Goal: Transaction & Acquisition: Book appointment/travel/reservation

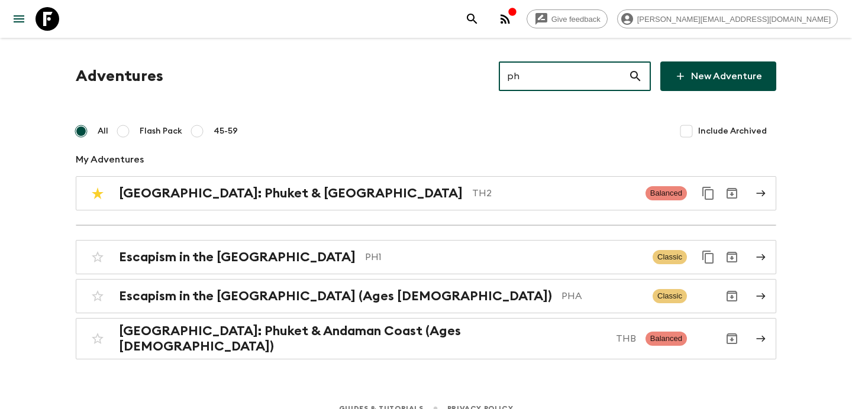
type input "ph1"
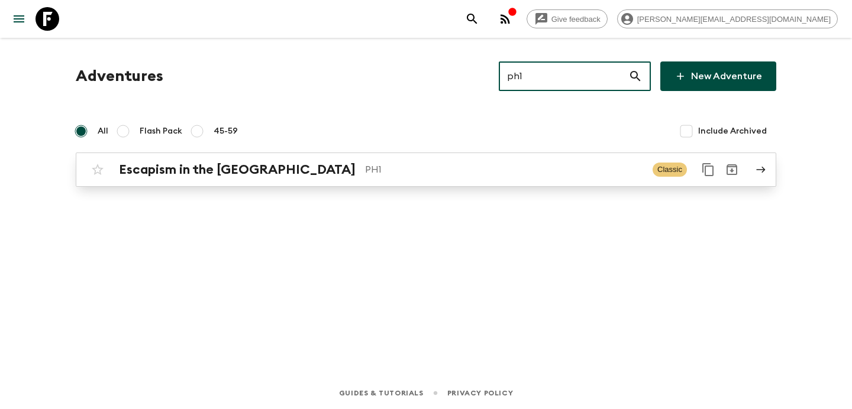
click at [409, 170] on p "PH1" at bounding box center [504, 170] width 278 height 14
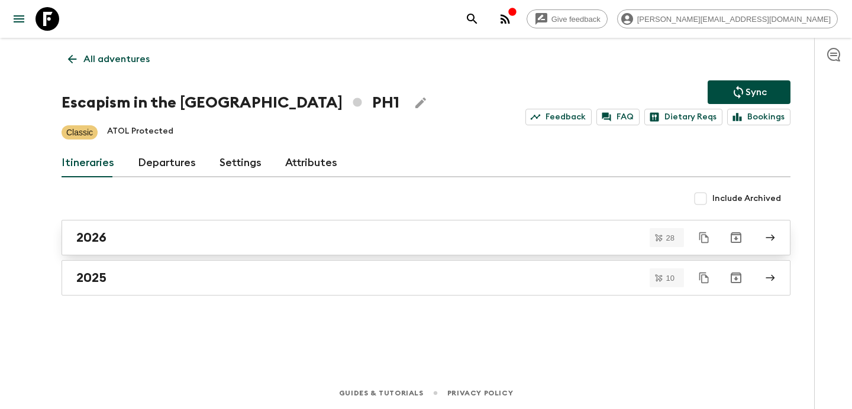
click at [287, 227] on link "2026" at bounding box center [426, 237] width 729 height 35
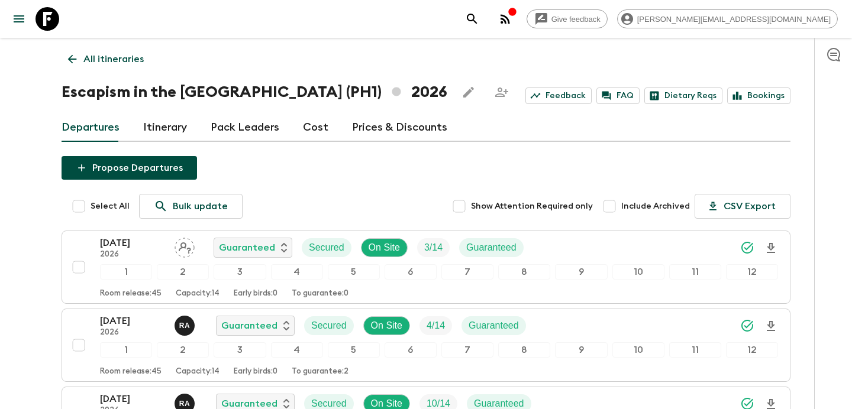
click at [125, 50] on link "All itineraries" at bounding box center [106, 59] width 89 height 24
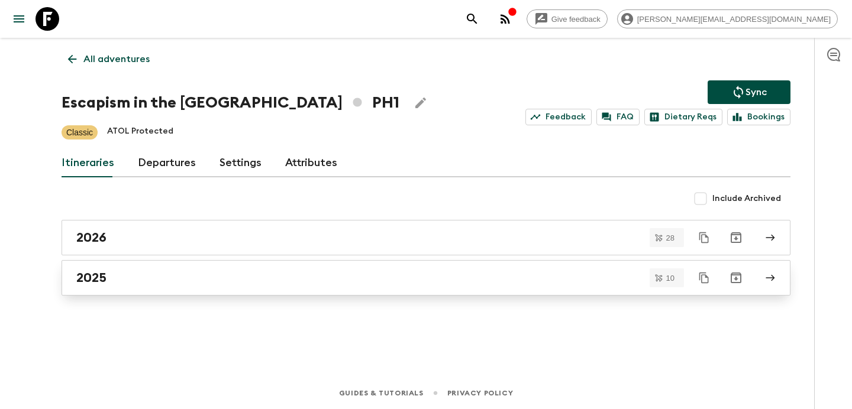
click at [348, 277] on div "2025" at bounding box center [414, 277] width 677 height 15
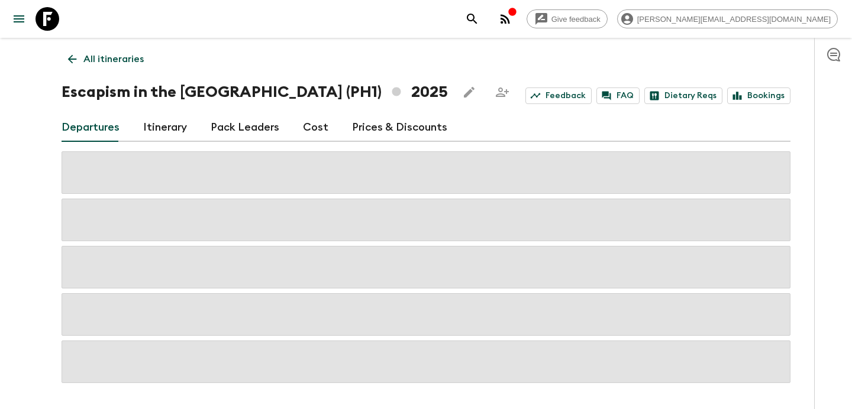
click at [315, 133] on link "Cost" at bounding box center [315, 128] width 25 height 28
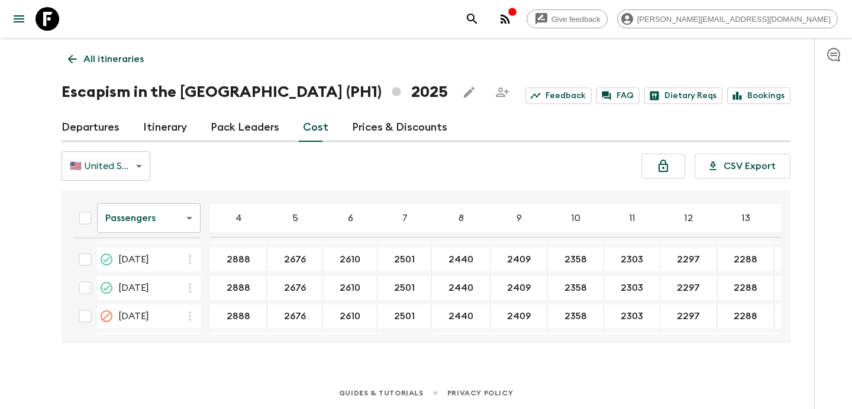
scroll to position [854, 0]
click at [175, 215] on body "Give feedback [PERSON_NAME][EMAIL_ADDRESS][DOMAIN_NAME] All itineraries Escapis…" at bounding box center [426, 204] width 852 height 409
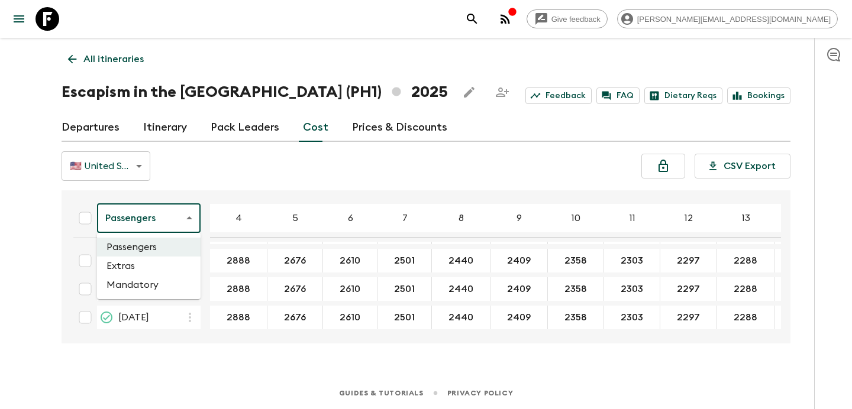
click at [163, 269] on li "Extras" at bounding box center [149, 266] width 104 height 19
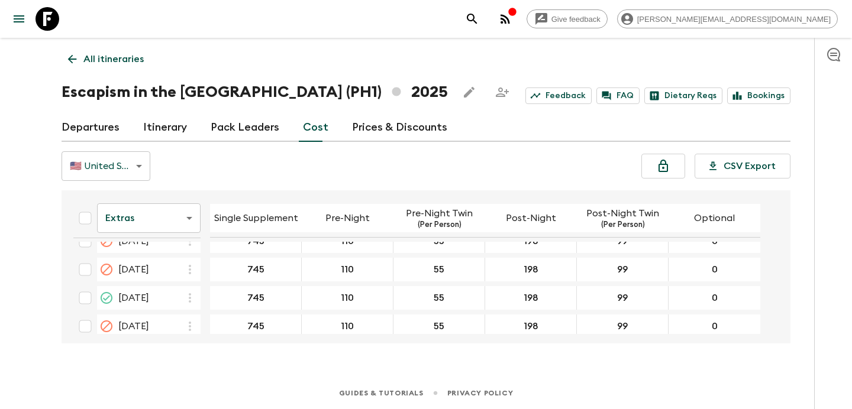
scroll to position [850, 0]
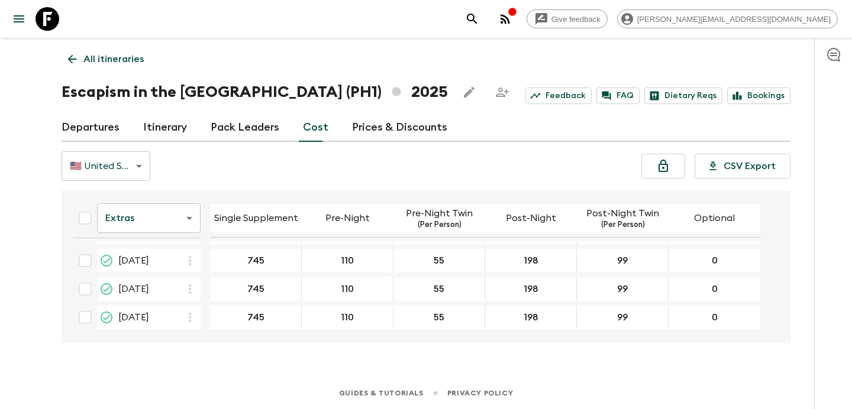
click at [162, 226] on body "Give feedback [PERSON_NAME][EMAIL_ADDRESS][DOMAIN_NAME] All itineraries Escapis…" at bounding box center [426, 204] width 852 height 409
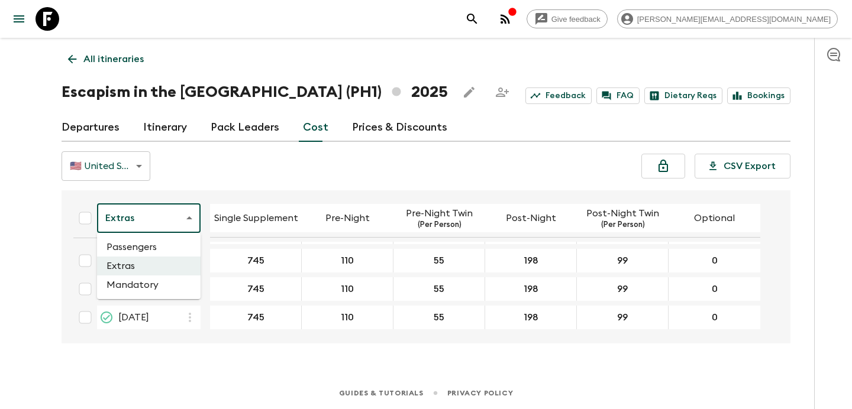
click at [156, 282] on li "Mandatory" at bounding box center [149, 285] width 104 height 19
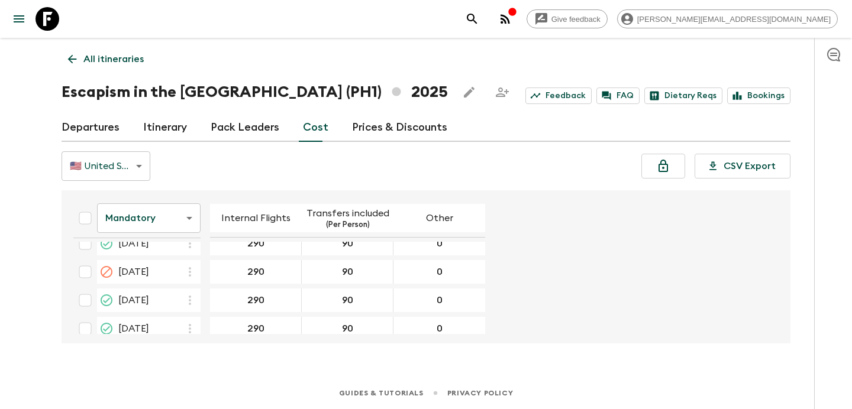
scroll to position [850, 0]
